Goal: Use online tool/utility: Utilize a website feature to perform a specific function

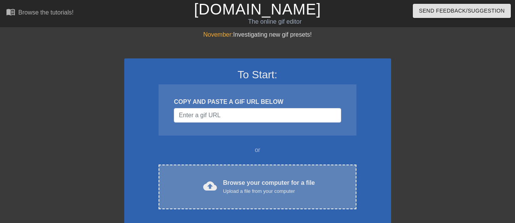
click at [264, 186] on div "Browse your computer for a file Upload a file from your computer" at bounding box center [269, 186] width 92 height 17
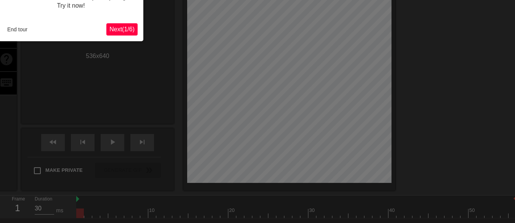
scroll to position [19, 0]
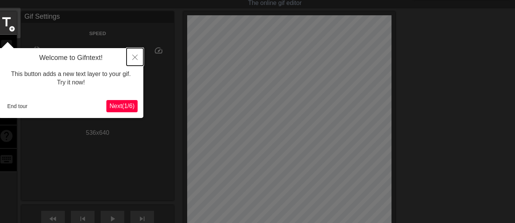
click at [128, 50] on button "Close" at bounding box center [135, 57] width 17 height 18
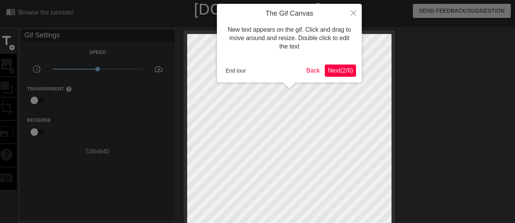
click at [329, 69] on span "Next ( 2 / 6 )" at bounding box center [340, 70] width 25 height 6
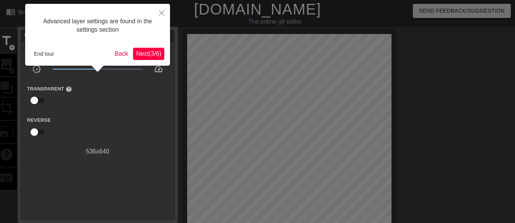
scroll to position [19, 0]
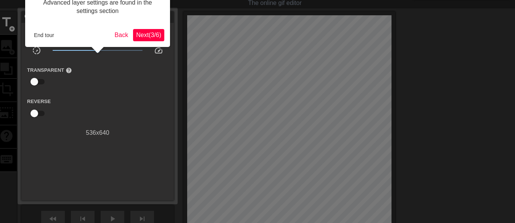
click at [165, 40] on div "Advanced layer settings are found in the settings section End tour Back Next ( …" at bounding box center [97, 16] width 145 height 62
click at [152, 32] on span "Next ( 3 / 6 )" at bounding box center [148, 35] width 25 height 6
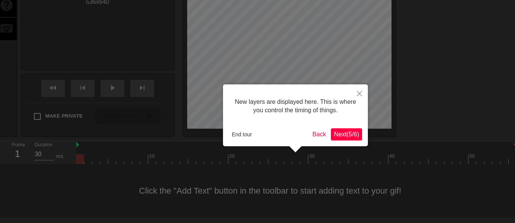
scroll to position [6, 0]
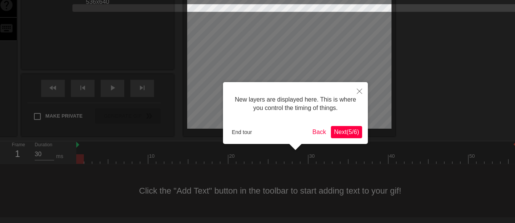
click at [359, 128] on span "Next ( 5 / 6 )" at bounding box center [346, 131] width 25 height 6
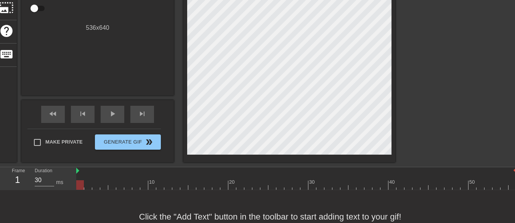
scroll to position [0, 0]
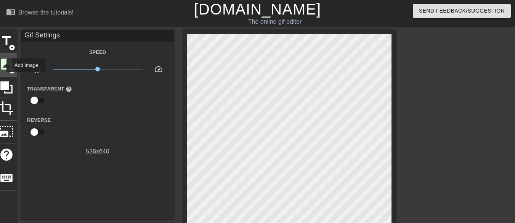
click at [2, 65] on span "image" at bounding box center [6, 64] width 14 height 14
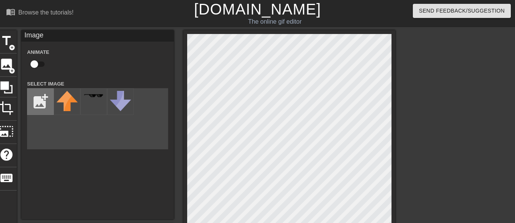
click at [29, 97] on input "file" at bounding box center [40, 101] width 26 height 26
type input "C:\fakepath\image (2).png"
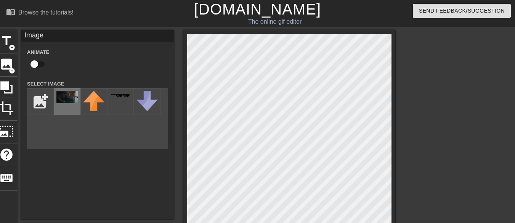
click at [64, 103] on img at bounding box center [66, 97] width 21 height 12
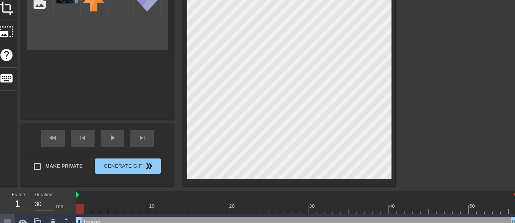
scroll to position [109, 0]
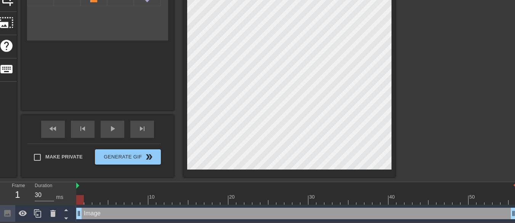
click at [84, 212] on div "Image drag_handle drag_handle" at bounding box center [296, 212] width 440 height 11
click at [79, 186] on div at bounding box center [296, 186] width 440 height 8
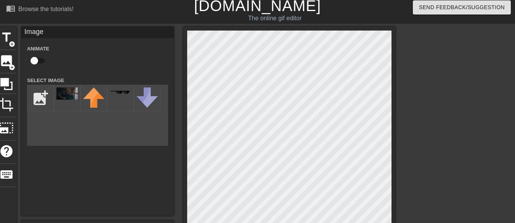
scroll to position [0, 0]
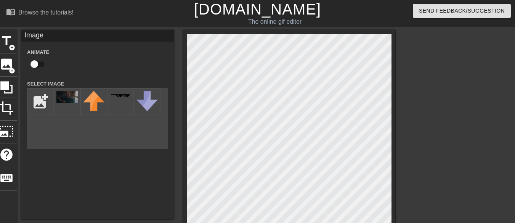
click at [34, 61] on input "checkbox" at bounding box center [34, 64] width 43 height 14
click at [34, 61] on input "checkbox" at bounding box center [41, 64] width 43 height 14
checkbox input "false"
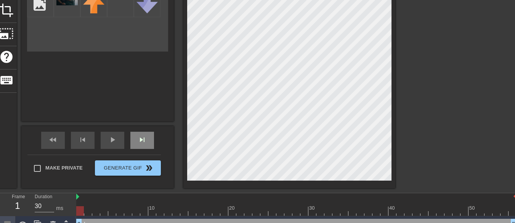
scroll to position [109, 0]
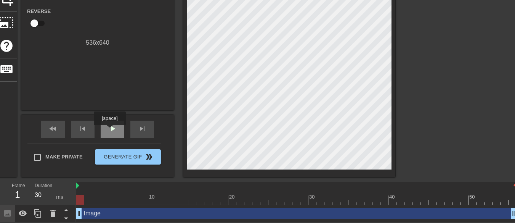
click at [109, 130] on span "play_arrow" at bounding box center [112, 128] width 9 height 9
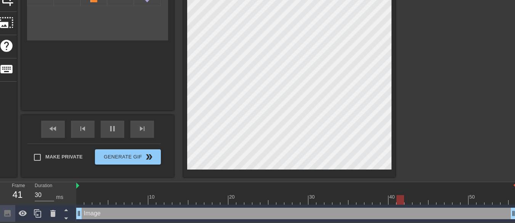
click at [514, 180] on div "menu_book Browse the tutorials! Gifntext.com The online gif editor Send Feedbac…" at bounding box center [257, 56] width 515 height 331
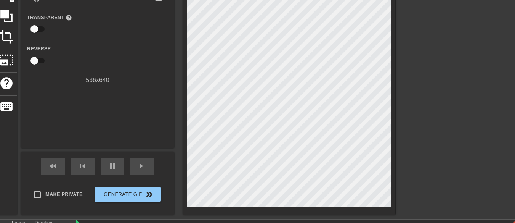
click at [482, 134] on div at bounding box center [462, 73] width 114 height 229
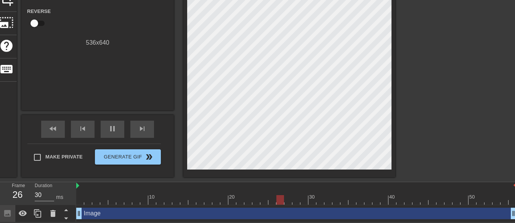
click at [515, 196] on div at bounding box center [296, 200] width 440 height 10
click at [514, 183] on img at bounding box center [515, 185] width 3 height 6
click at [511, 202] on div at bounding box center [513, 200] width 8 height 10
click at [508, 200] on div at bounding box center [296, 200] width 440 height 10
drag, startPoint x: 507, startPoint y: 197, endPoint x: 47, endPoint y: 189, distance: 460.6
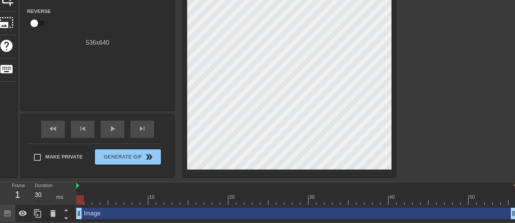
click at [47, 189] on div "Frame 1 Duration 30 ms 10 20 30 40 50 Image drag_handle drag_handle" at bounding box center [257, 202] width 515 height 40
click at [104, 134] on div "play_arrow" at bounding box center [113, 128] width 24 height 17
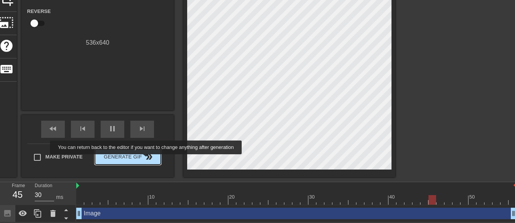
type input "40"
click at [147, 159] on span "double_arrow" at bounding box center [148, 156] width 9 height 9
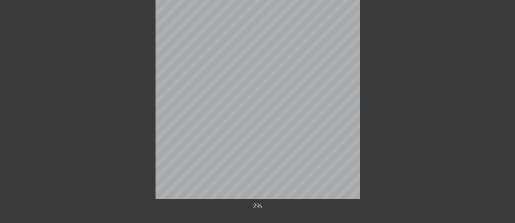
scroll to position [115, 0]
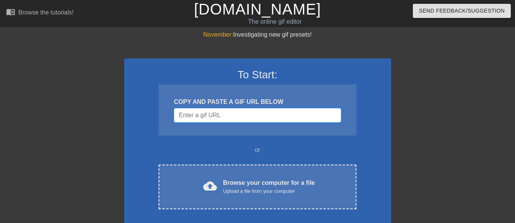
click at [270, 121] on input "Username" at bounding box center [257, 115] width 167 height 14
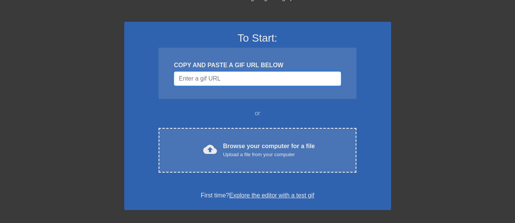
scroll to position [76, 0]
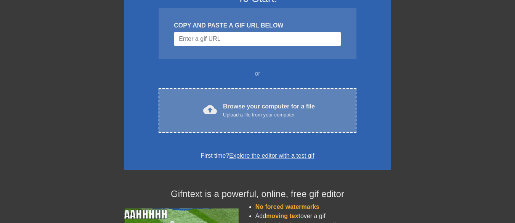
click at [267, 122] on div "cloud_upload Browse your computer for a file Upload a file from your computer C…" at bounding box center [257, 110] width 197 height 45
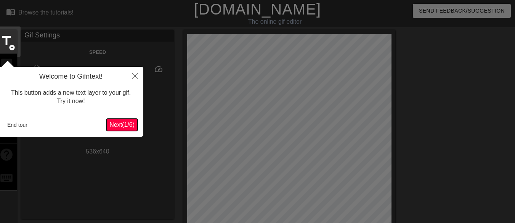
scroll to position [19, 0]
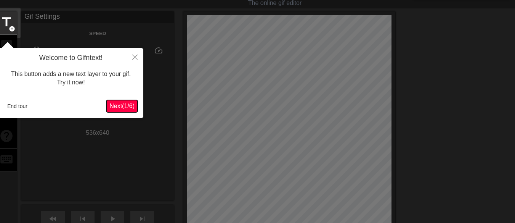
click at [132, 108] on span "Next ( 1 / 6 )" at bounding box center [121, 106] width 25 height 6
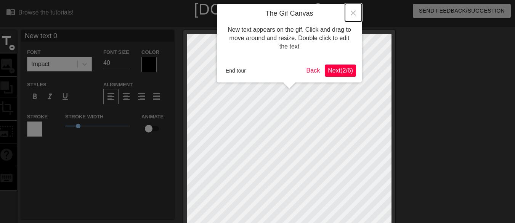
click at [356, 12] on button "Close" at bounding box center [353, 13] width 17 height 18
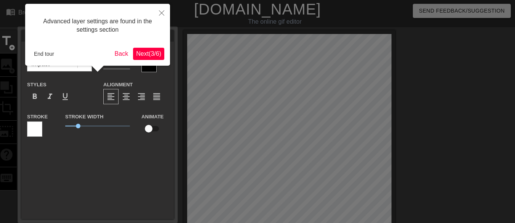
scroll to position [19, 0]
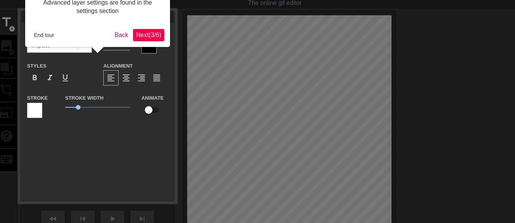
click at [146, 35] on span "Next ( 3 / 6 )" at bounding box center [148, 35] width 25 height 6
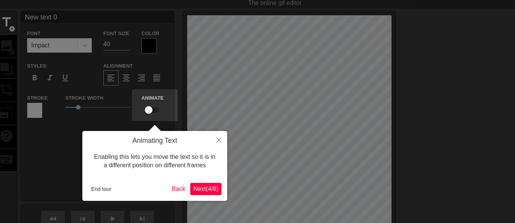
scroll to position [0, 0]
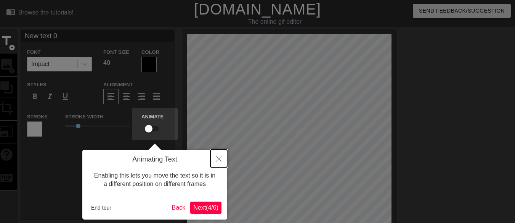
click at [216, 159] on icon "Close" at bounding box center [218, 158] width 5 height 5
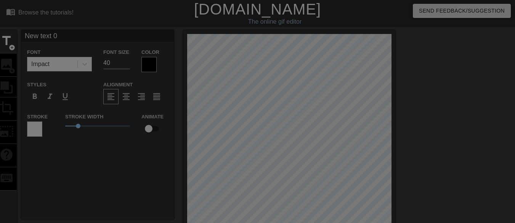
scroll to position [115, 0]
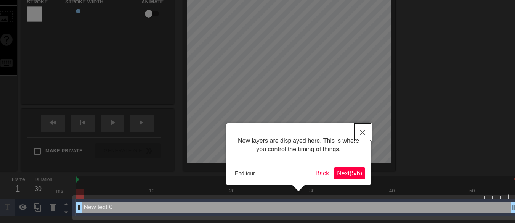
click at [366, 136] on button "Close" at bounding box center [362, 132] width 17 height 18
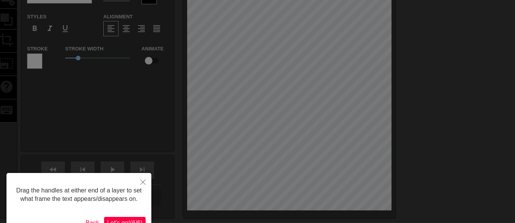
scroll to position [76, 0]
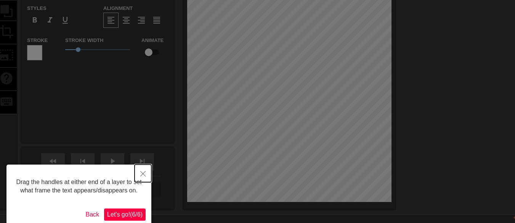
click at [147, 172] on button "Close" at bounding box center [143, 173] width 17 height 18
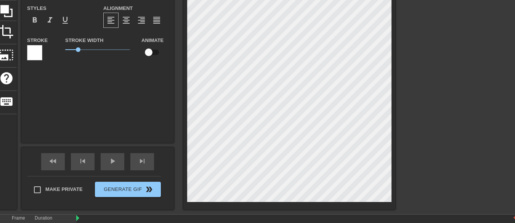
click at [429, 222] on html "menu_book Browse the tutorials! [DOMAIN_NAME] The online gif editor Send Feedba…" at bounding box center [257, 89] width 515 height 331
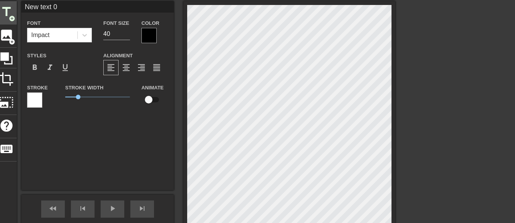
scroll to position [0, 0]
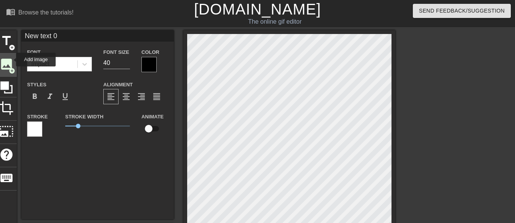
click at [11, 59] on span "image" at bounding box center [6, 64] width 14 height 14
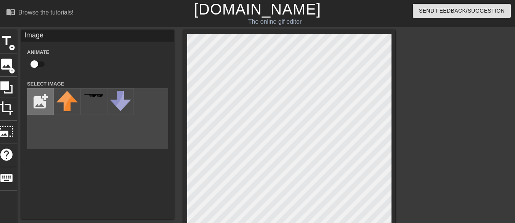
click at [47, 101] on input "file" at bounding box center [40, 101] width 26 height 26
type input "C:\fakepath\image (2).png"
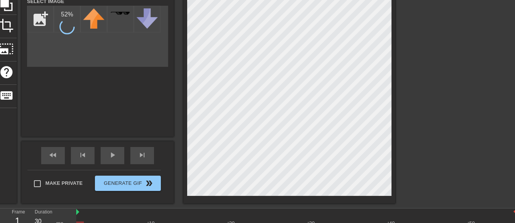
scroll to position [38, 0]
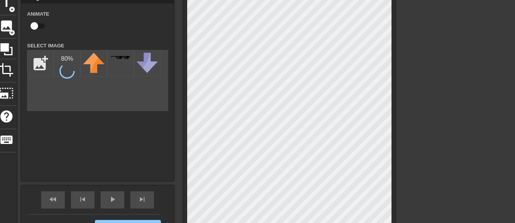
click at [117, 99] on div "title add_circle image add_circle crop photo_size_select_large help keyboard Im…" at bounding box center [195, 119] width 399 height 255
click at [72, 63] on img at bounding box center [66, 59] width 21 height 12
click at [406, 177] on div "title add_circle image add_circle crop photo_size_select_large help keyboard Im…" at bounding box center [257, 119] width 515 height 255
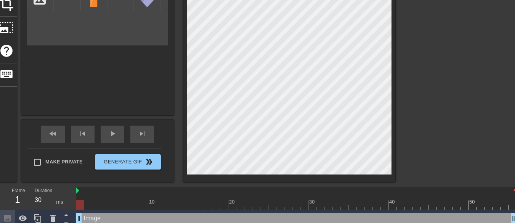
scroll to position [114, 0]
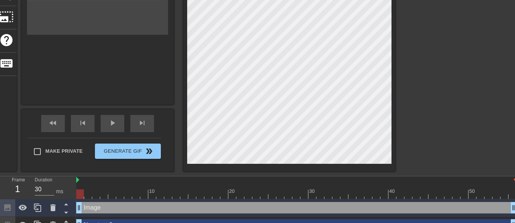
click at [405, 167] on div "title add_circle image add_circle crop photo_size_select_large help keyboard Im…" at bounding box center [257, 43] width 515 height 255
click at [394, 116] on div at bounding box center [289, 43] width 212 height 255
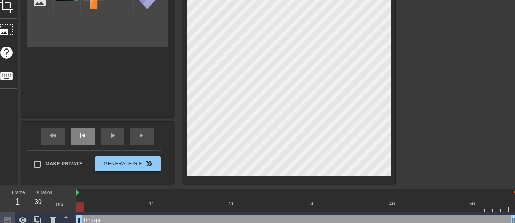
scroll to position [88, 0]
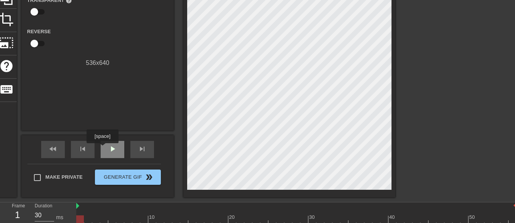
click at [102, 148] on div "play_arrow" at bounding box center [113, 149] width 24 height 17
click at [469, 149] on div at bounding box center [462, 56] width 114 height 229
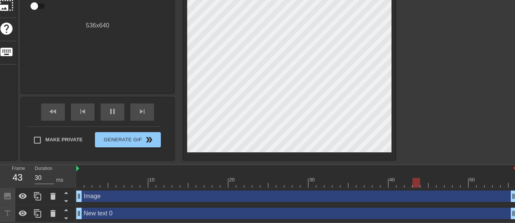
scroll to position [127, 0]
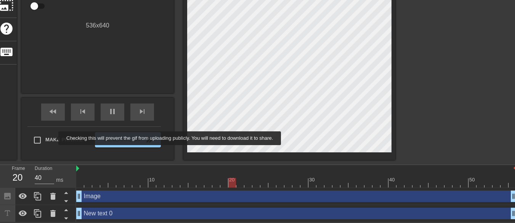
type input "30"
click at [51, 139] on span "Make Private" at bounding box center [63, 140] width 37 height 8
click at [45, 139] on input "Make Private" at bounding box center [37, 140] width 16 height 16
checkbox input "true"
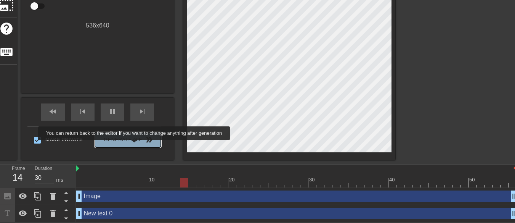
type input "40"
click at [135, 145] on button "Generate Gif double_arrow" at bounding box center [128, 139] width 66 height 15
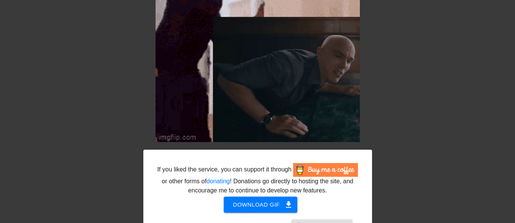
scroll to position [156, 0]
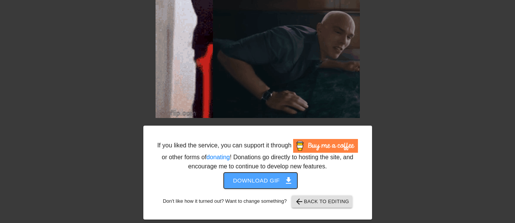
click at [292, 182] on span "get_app" at bounding box center [288, 180] width 9 height 9
